Goal: Transaction & Acquisition: Purchase product/service

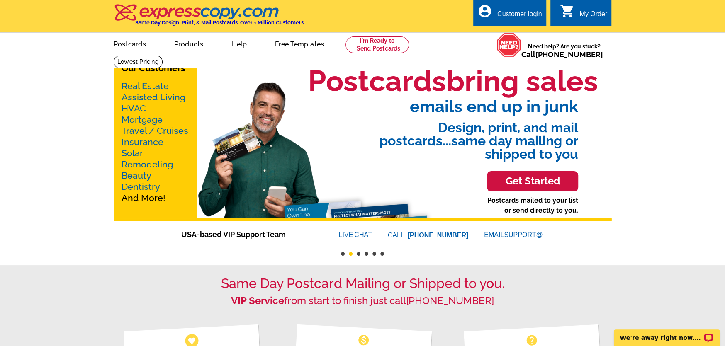
click at [357, 255] on button "3" at bounding box center [359, 254] width 4 height 4
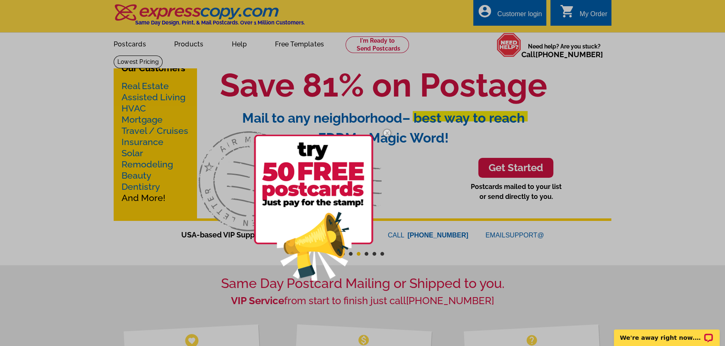
click at [366, 255] on div at bounding box center [362, 173] width 725 height 346
click at [375, 132] on img at bounding box center [387, 133] width 24 height 24
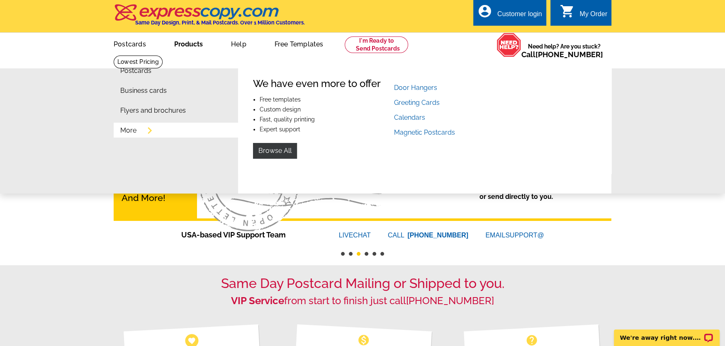
click at [129, 133] on link "More" at bounding box center [128, 130] width 16 height 7
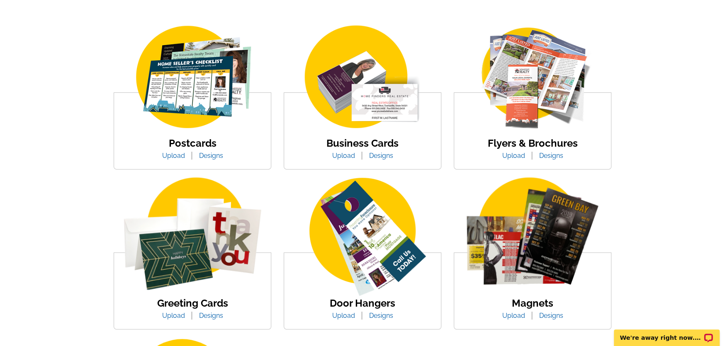
scroll to position [185, 0]
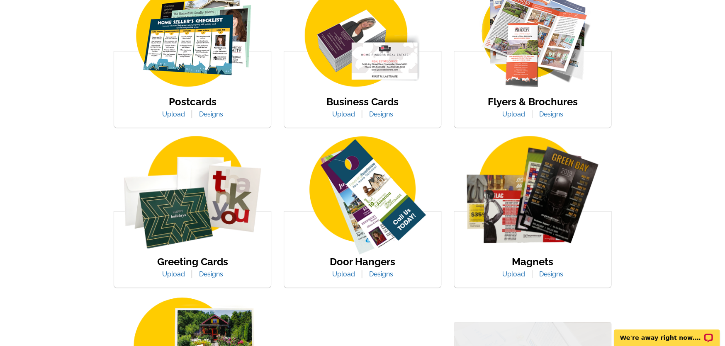
click at [231, 57] on img at bounding box center [192, 36] width 141 height 109
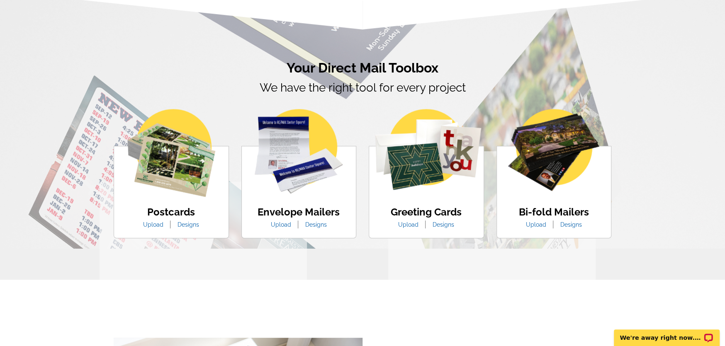
scroll to position [424, 0]
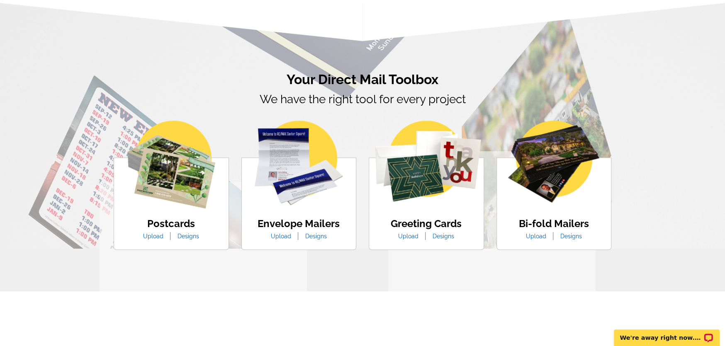
click at [157, 238] on link "Upload" at bounding box center [153, 236] width 33 height 7
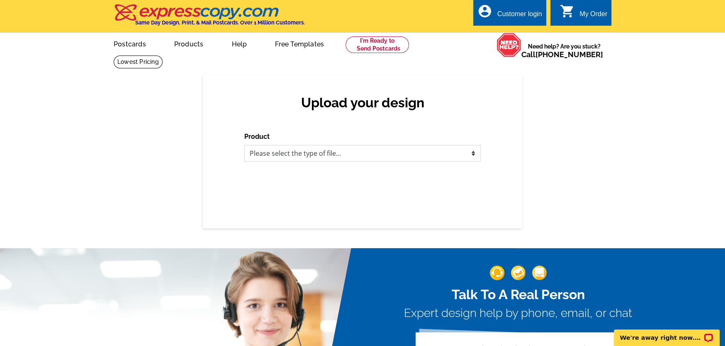
click at [427, 155] on select "Please select the type of file... Postcards Business Cards Letters and flyers G…" at bounding box center [362, 153] width 237 height 17
select select "1"
click at [244, 146] on select "Please select the type of file... Postcards Business Cards Letters and flyers G…" at bounding box center [362, 153] width 237 height 17
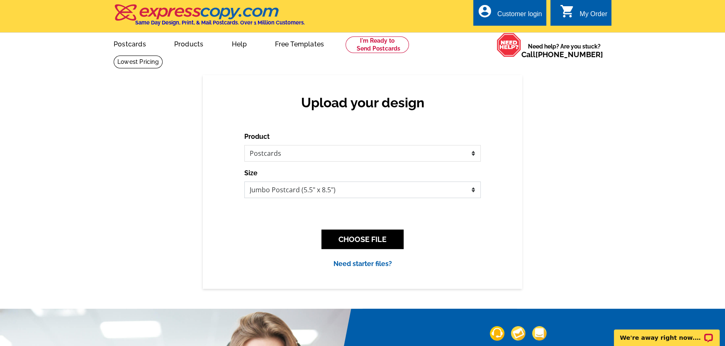
click at [435, 191] on select "Jumbo Postcard (5.5" x 8.5") Regular Postcard (4.25" x 5.6") Panoramic Postcard…" at bounding box center [362, 190] width 237 height 17
select select "9"
click at [244, 182] on select "Jumbo Postcard (5.5" x 8.5") Regular Postcard (4.25" x 5.6") Panoramic Postcard…" at bounding box center [362, 190] width 237 height 17
click at [387, 245] on button "CHOOSE FILE" at bounding box center [363, 240] width 82 height 20
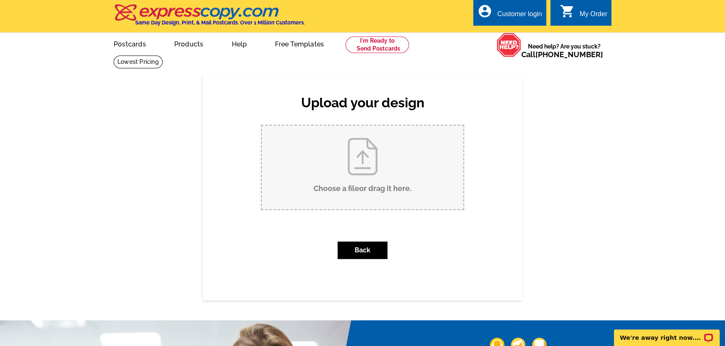
click at [383, 185] on input "Choose a file or drag it here ." at bounding box center [363, 168] width 202 height 84
type input "C:\fakepath\Shuttle Service 8x10.jpg"
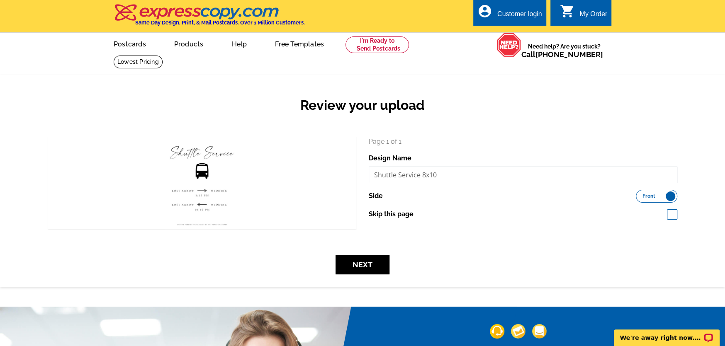
click at [554, 171] on input "Shuttle Service 8x10" at bounding box center [523, 175] width 309 height 17
click at [642, 193] on label "Front Back" at bounding box center [656, 196] width 41 height 13
click at [640, 194] on input "Front Back" at bounding box center [640, 194] width 0 height 0
click at [642, 193] on label "Front Back" at bounding box center [656, 196] width 41 height 13
click at [640, 194] on input "Front Back" at bounding box center [640, 194] width 0 height 0
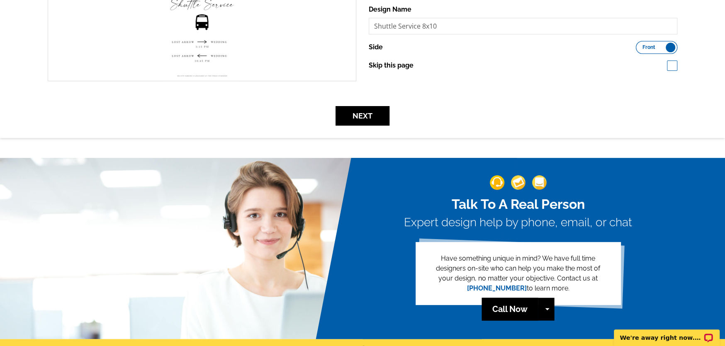
scroll to position [166, 0]
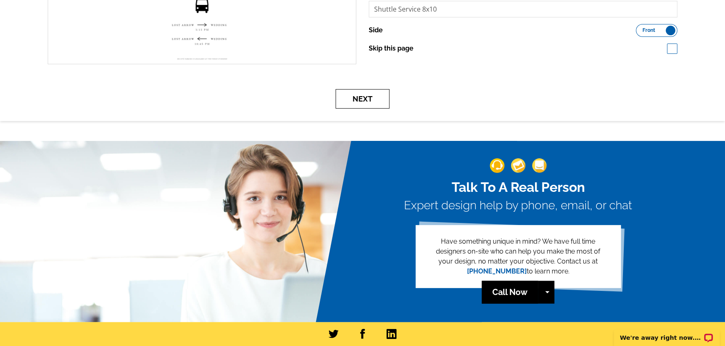
click at [360, 100] on button "Next" at bounding box center [363, 99] width 54 height 20
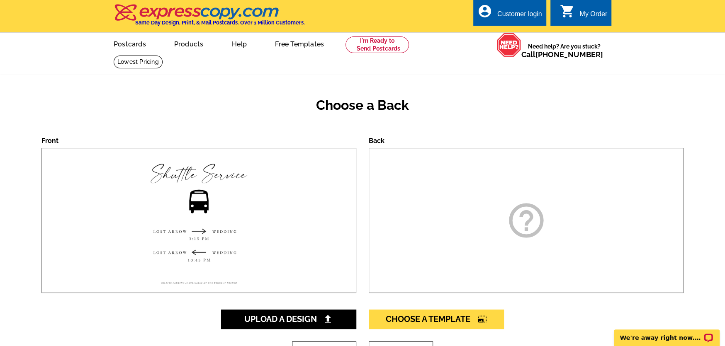
scroll to position [83, 0]
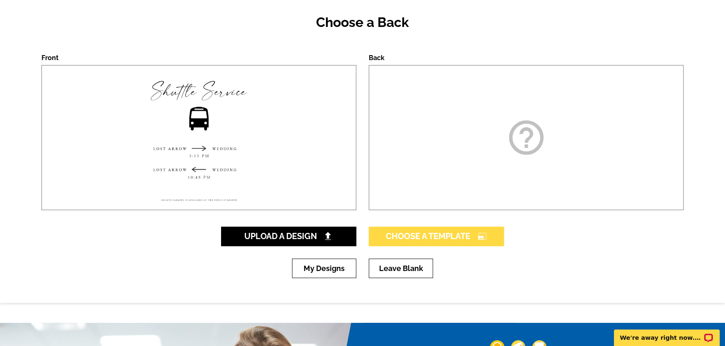
click at [426, 240] on span "Choose A Template photo_size_select_large" at bounding box center [436, 237] width 101 height 10
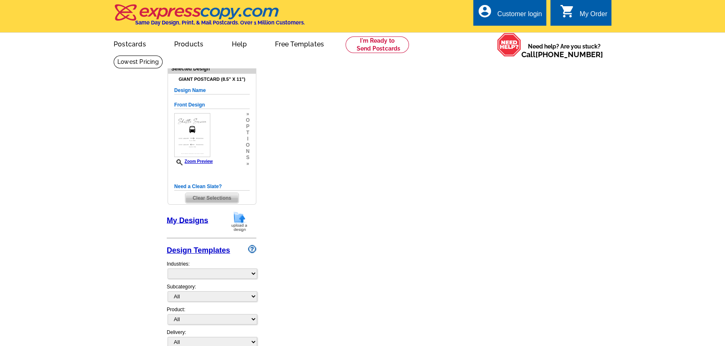
select select "1"
select select "back"
select select "9"
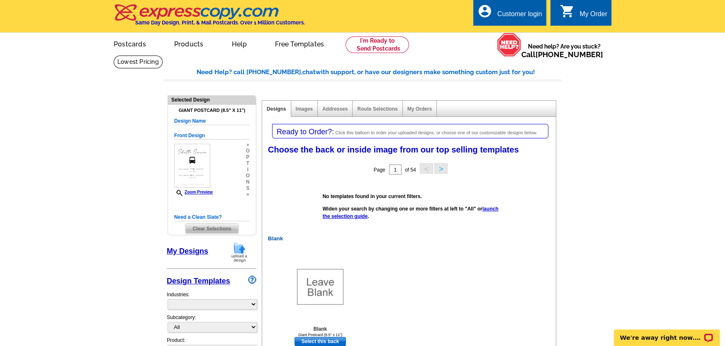
select select "785"
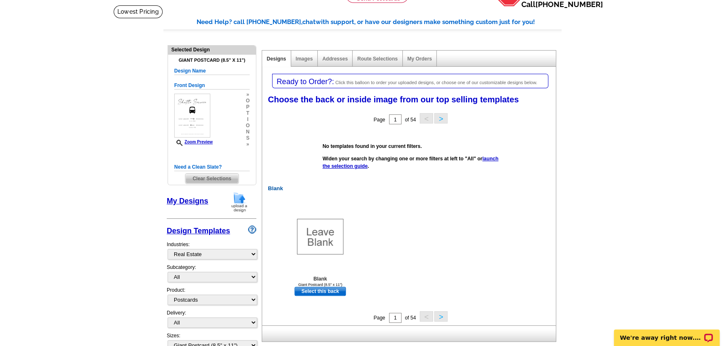
scroll to position [41, 0]
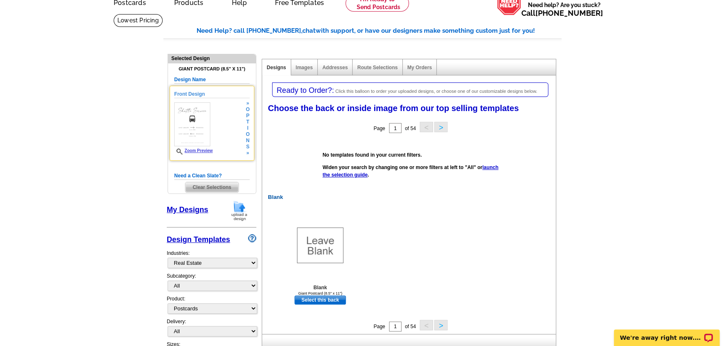
click at [195, 150] on link "Zoom Preview" at bounding box center [193, 151] width 39 height 5
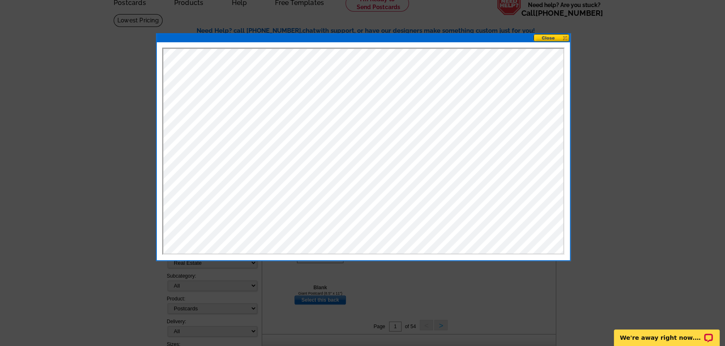
scroll to position [0, 0]
click at [556, 37] on button at bounding box center [552, 38] width 37 height 8
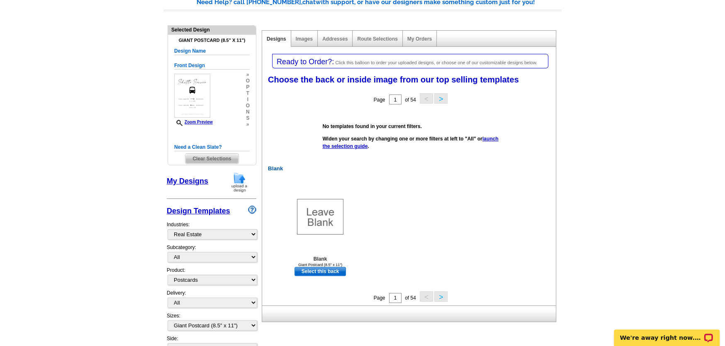
scroll to position [83, 0]
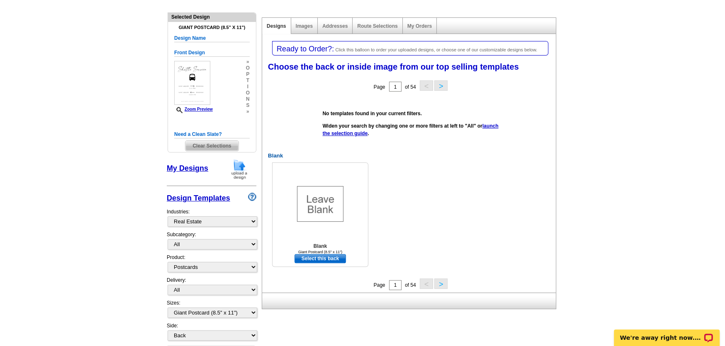
click at [329, 260] on link "Select this back" at bounding box center [320, 258] width 51 height 9
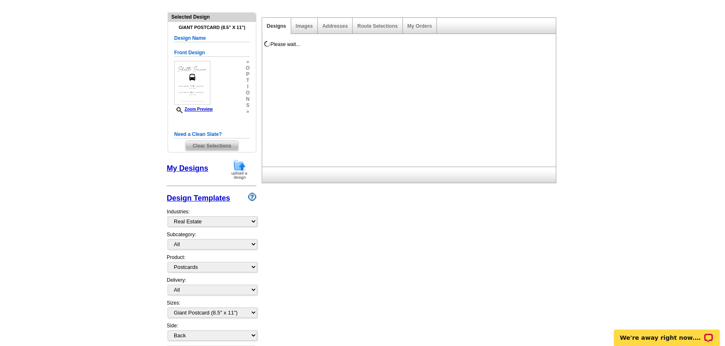
scroll to position [0, 0]
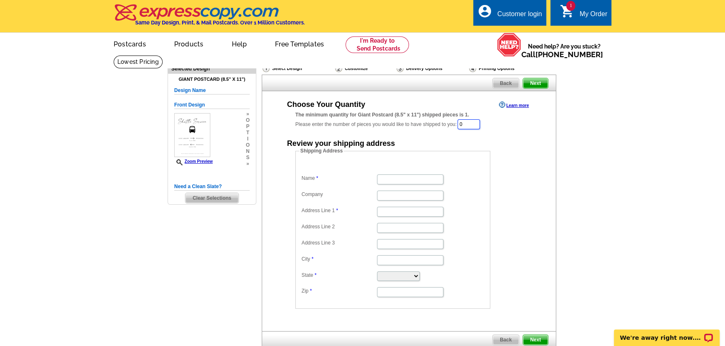
click at [479, 125] on input "0" at bounding box center [469, 125] width 22 height 10
type input "1"
click at [509, 182] on dd "Shipping Address Name Company Address Line 1 Address Line 2 Address Line 3 City…" at bounding box center [405, 229] width 221 height 162
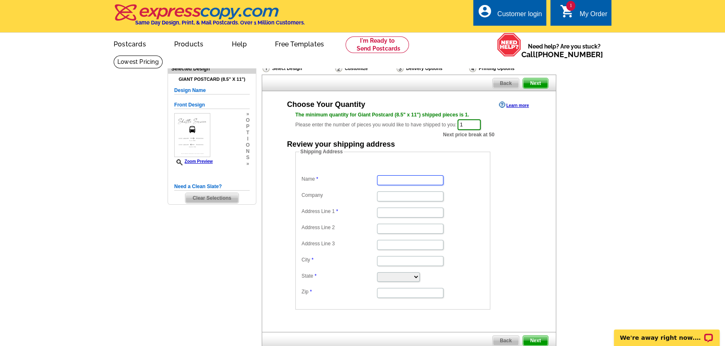
click at [429, 180] on input "Name" at bounding box center [410, 181] width 66 height 10
type input "Lauren Westmore"
type input "29500 Puritan St"
type input "Livonia"
select select "MI"
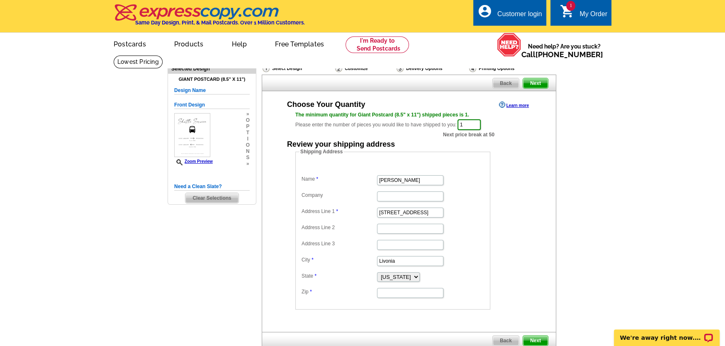
type input "48154"
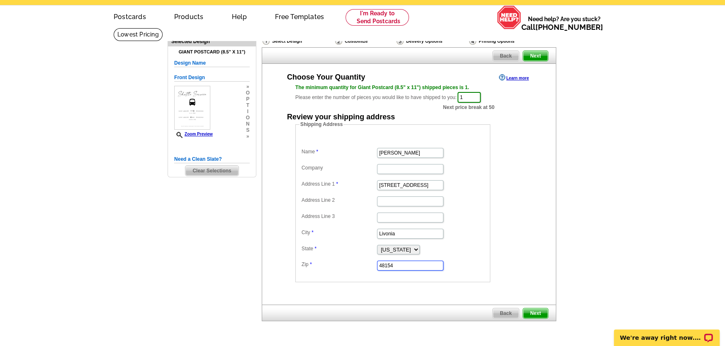
scroll to position [41, 0]
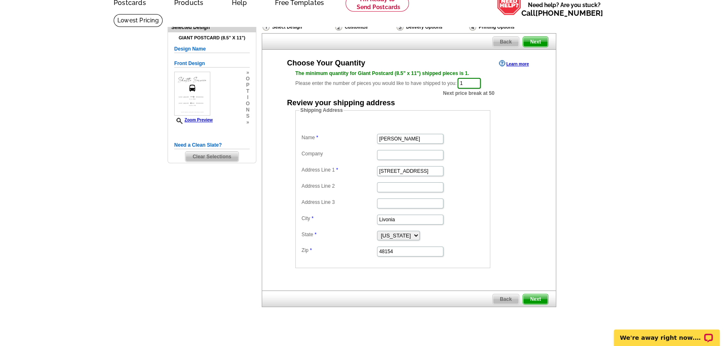
click at [534, 302] on span "Next" at bounding box center [535, 300] width 25 height 10
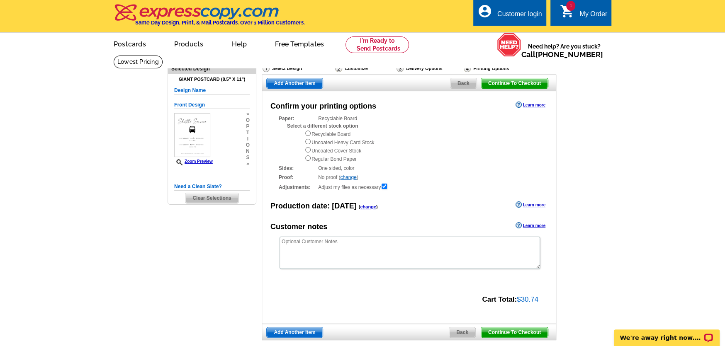
click at [522, 331] on span "Continue To Checkout" at bounding box center [514, 333] width 67 height 10
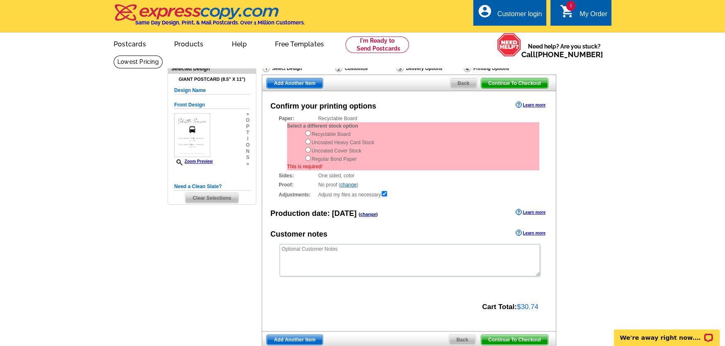
click at [332, 162] on div "Recyclable Board Uncoated Heavy Card Stock Uncoated Cover Stock Regular Bond Pa…" at bounding box center [422, 146] width 235 height 33
click at [307, 161] on input "radio" at bounding box center [307, 158] width 5 height 5
radio input "true"
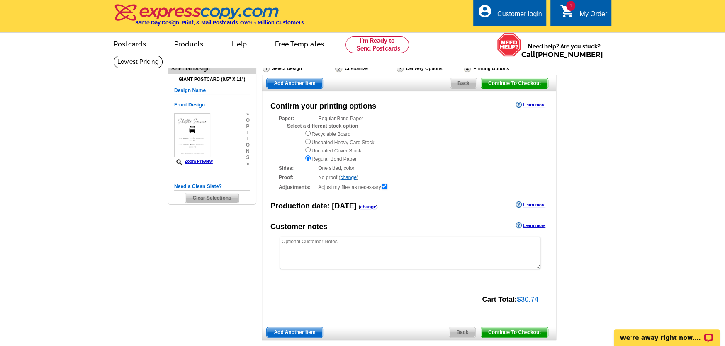
click at [527, 331] on span "Continue To Checkout" at bounding box center [514, 333] width 67 height 10
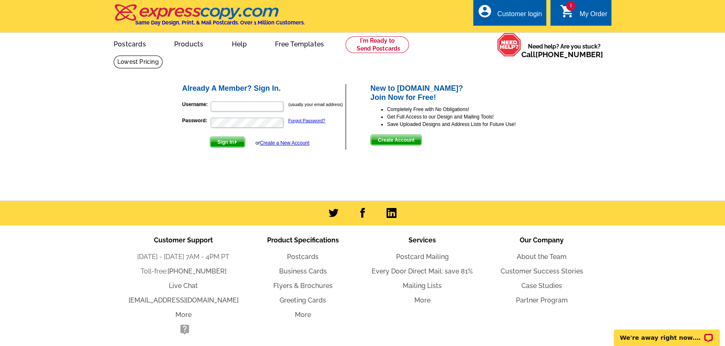
click at [584, 14] on div "My Order" at bounding box center [594, 16] width 28 height 12
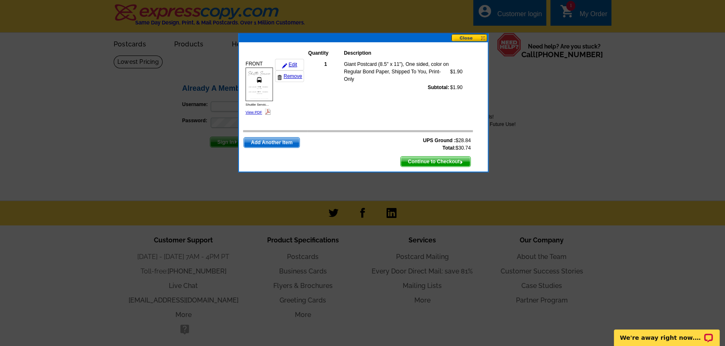
click at [440, 162] on span "Continue to Checkout" at bounding box center [436, 162] width 70 height 10
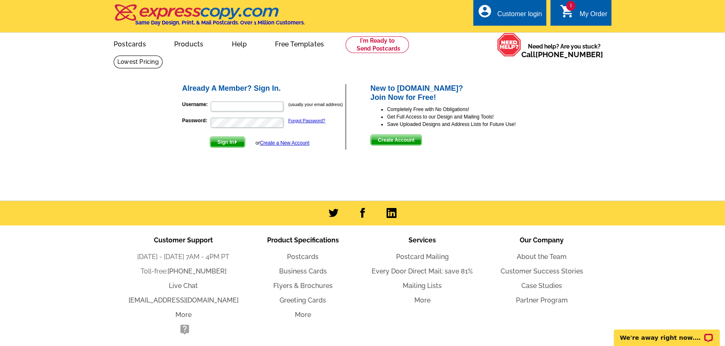
click at [387, 139] on span "Create Account" at bounding box center [396, 140] width 51 height 10
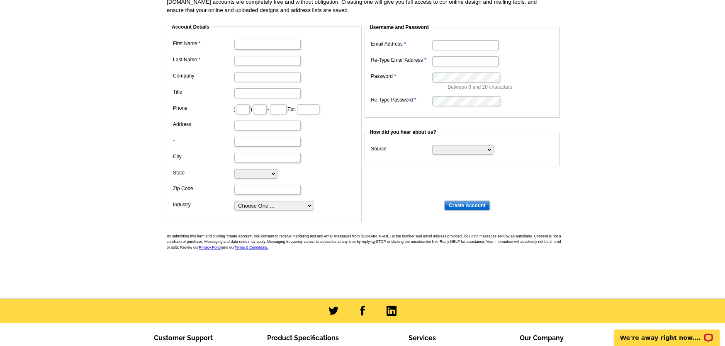
scroll to position [41, 0]
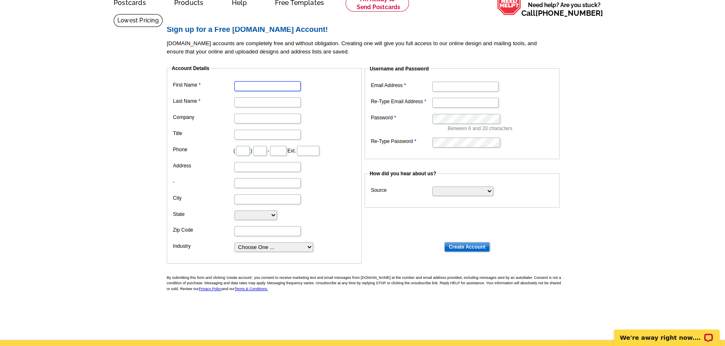
click at [292, 89] on body "Customer Login Create New Account local_phone Same Day Design, Print, & Mail Po…" at bounding box center [362, 238] width 725 height 559
type input "Lauren"
type input "Westmore"
type input "[STREET_ADDRESS]"
type input "Livonia"
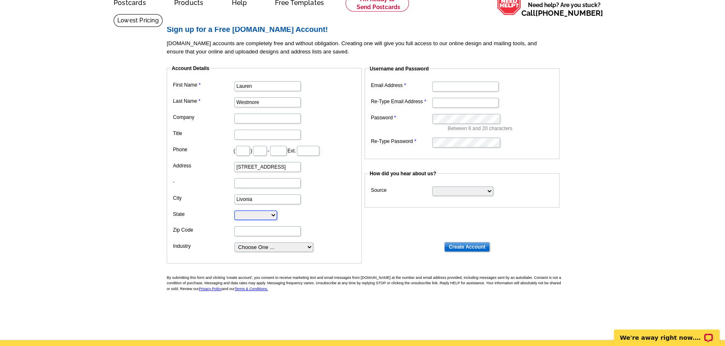
select select "MI"
type input "48154"
type input "[EMAIL_ADDRESS][DOMAIN_NAME]"
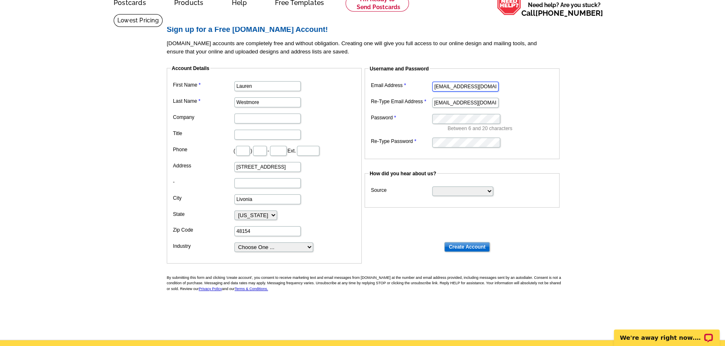
click at [465, 88] on input "[EMAIL_ADDRESS][DOMAIN_NAME]" at bounding box center [465, 87] width 66 height 10
click at [571, 88] on main "Sign up for a Free [DOMAIN_NAME] Account! [DOMAIN_NAME] accounts are completely…" at bounding box center [362, 177] width 725 height 327
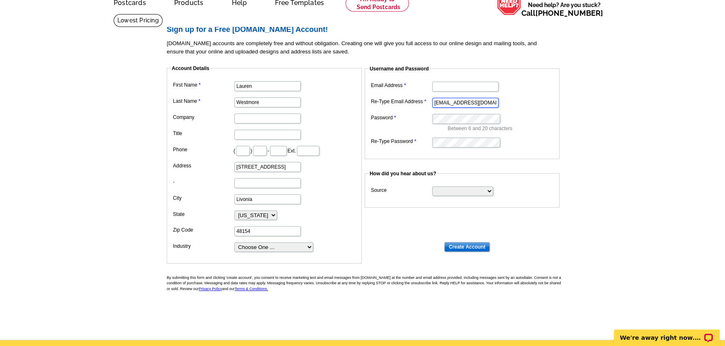
click at [477, 102] on input "[EMAIL_ADDRESS][DOMAIN_NAME]" at bounding box center [465, 103] width 66 height 10
click at [469, 89] on input "Email Address" at bounding box center [465, 87] width 66 height 10
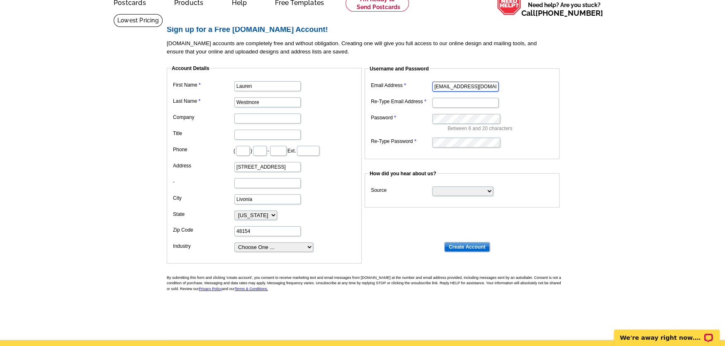
click at [469, 85] on input "[EMAIL_ADDRESS][DOMAIN_NAME]" at bounding box center [465, 87] width 66 height 10
type input "[EMAIL_ADDRESS][DOMAIN_NAME]"
click at [589, 84] on main "Sign up for a Free [DOMAIN_NAME] Account! [DOMAIN_NAME] accounts are completely…" at bounding box center [362, 177] width 725 height 327
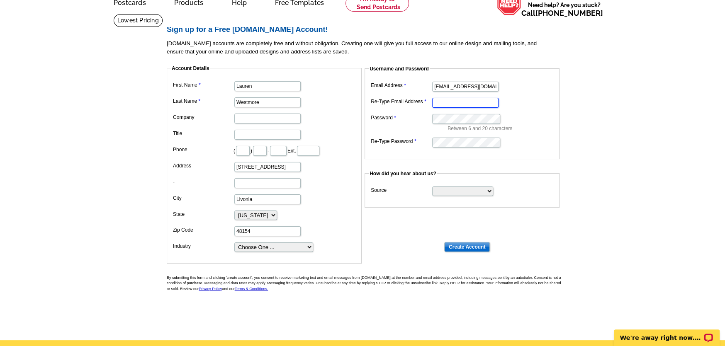
click at [477, 104] on input "Re-Type Email Address" at bounding box center [465, 103] width 66 height 10
paste input "[EMAIL_ADDRESS][DOMAIN_NAME]"
type input "[EMAIL_ADDRESS][DOMAIN_NAME]"
click at [586, 99] on main "Sign up for a Free [DOMAIN_NAME] Account! [DOMAIN_NAME] accounts are completely…" at bounding box center [362, 177] width 725 height 327
drag, startPoint x: 280, startPoint y: 166, endPoint x: 218, endPoint y: 170, distance: 62.4
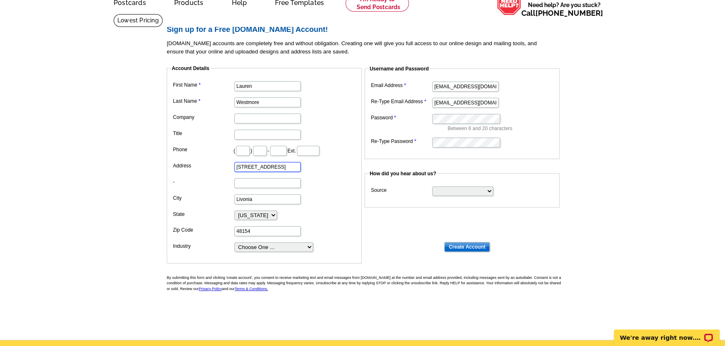
click at [218, 170] on dd "[STREET_ADDRESS]" at bounding box center [264, 166] width 187 height 13
click at [170, 231] on fieldset "Account Details First Name [PERSON_NAME] Last Name [PERSON_NAME] Company Title …" at bounding box center [264, 164] width 195 height 199
drag, startPoint x: 262, startPoint y: 199, endPoint x: 226, endPoint y: 202, distance: 36.2
click at [226, 202] on dl "First Name [PERSON_NAME] Last Name [PERSON_NAME] Company Title Phone ( ) - Ext.…" at bounding box center [264, 166] width 187 height 174
click at [207, 232] on label "Zip Code" at bounding box center [203, 230] width 61 height 7
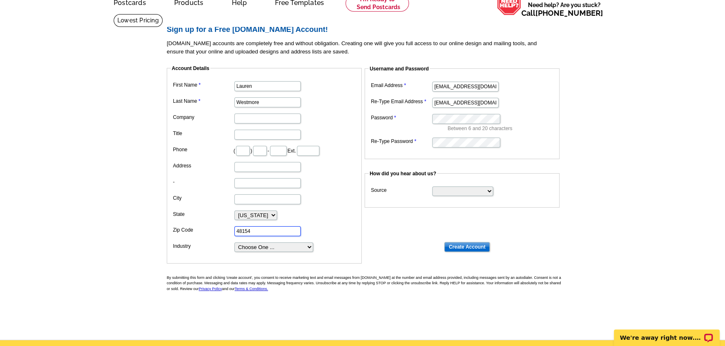
click at [234, 232] on input "48154" at bounding box center [267, 232] width 66 height 10
drag, startPoint x: 266, startPoint y: 229, endPoint x: 219, endPoint y: 230, distance: 46.5
click at [219, 230] on dl "First Name [PERSON_NAME] Last Name [PERSON_NAME] Company Title Phone ( ) - Ext.…" at bounding box center [264, 166] width 187 height 174
click at [202, 234] on dd at bounding box center [264, 230] width 187 height 13
click at [277, 216] on select "[US_STATE] [US_STATE] [US_STATE] [US_STATE] [US_STATE] [US_STATE] [US_STATE] [U…" at bounding box center [255, 216] width 43 height 10
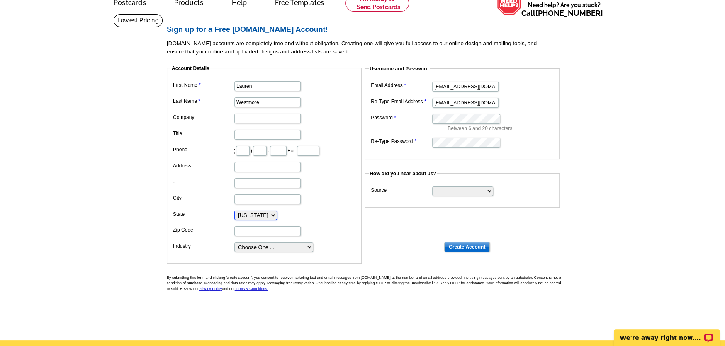
select select
click at [234, 211] on select "[US_STATE] [US_STATE] [US_STATE] [US_STATE] [US_STATE] [US_STATE] [US_STATE] [U…" at bounding box center [255, 216] width 43 height 10
click at [573, 152] on main "Sign up for a Free [DOMAIN_NAME] Account! [DOMAIN_NAME] accounts are completely…" at bounding box center [362, 177] width 725 height 327
click at [610, 108] on main "Sign up for a Free [DOMAIN_NAME] Account! [DOMAIN_NAME] accounts are completely…" at bounding box center [362, 177] width 725 height 327
click at [461, 244] on input "Create Account" at bounding box center [467, 247] width 46 height 10
